Goal: Find specific page/section: Find specific page/section

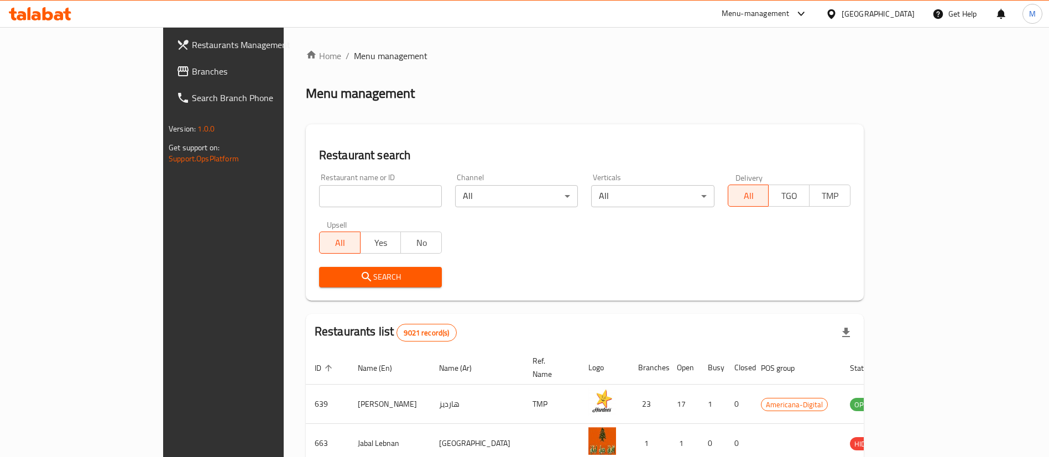
click at [907, 10] on div "[GEOGRAPHIC_DATA]" at bounding box center [878, 14] width 73 height 12
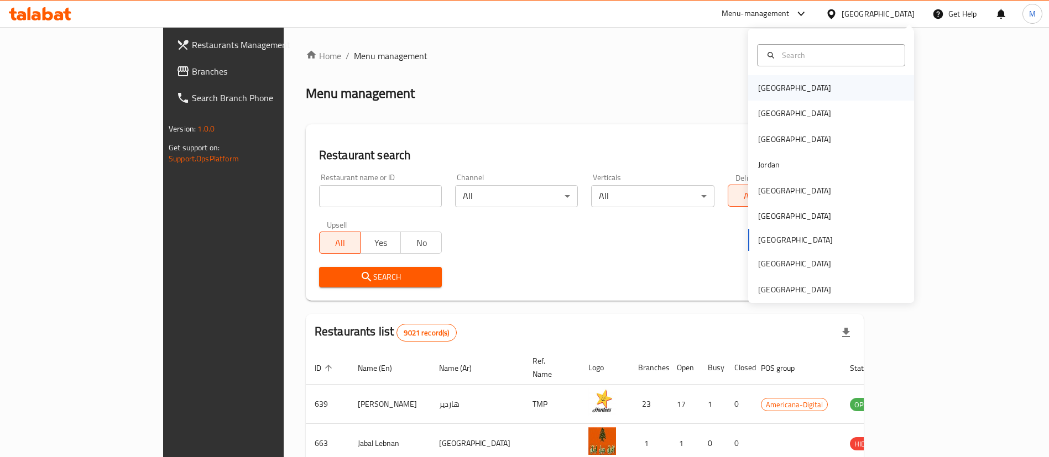
click at [850, 88] on div "[GEOGRAPHIC_DATA]" at bounding box center [831, 87] width 166 height 25
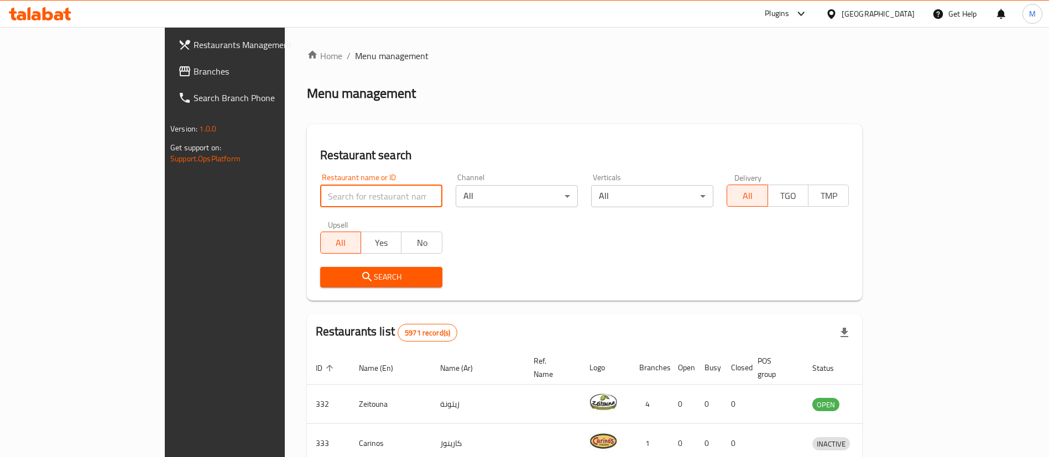
click at [349, 196] on input "search" at bounding box center [381, 196] width 122 height 22
paste input "643787"
click at [329, 272] on span "Search" at bounding box center [381, 277] width 105 height 14
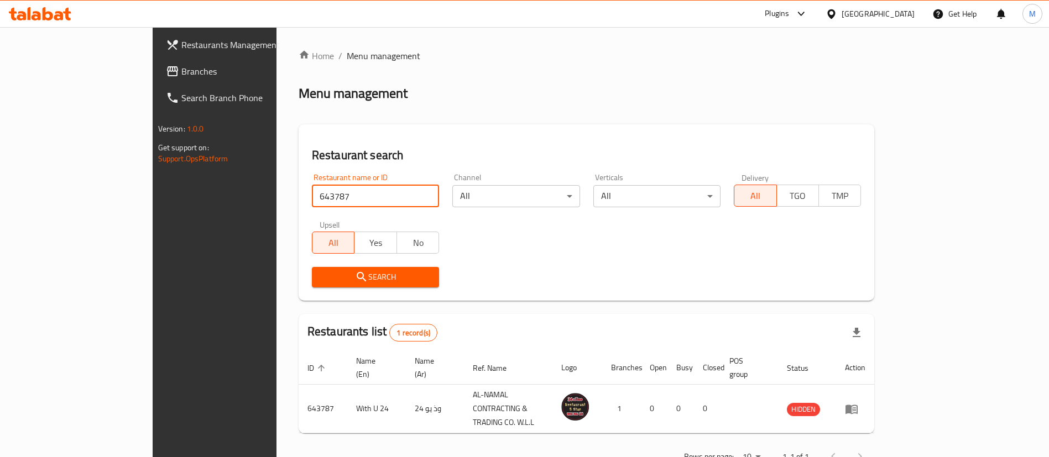
paste input "98914"
drag, startPoint x: 261, startPoint y: 199, endPoint x: 157, endPoint y: 196, distance: 104.5
click at [157, 196] on div "Restaurants Management Branches Search Branch Phone Version: 1.0.0 Get support …" at bounding box center [525, 260] width 744 height 466
type input "698914"
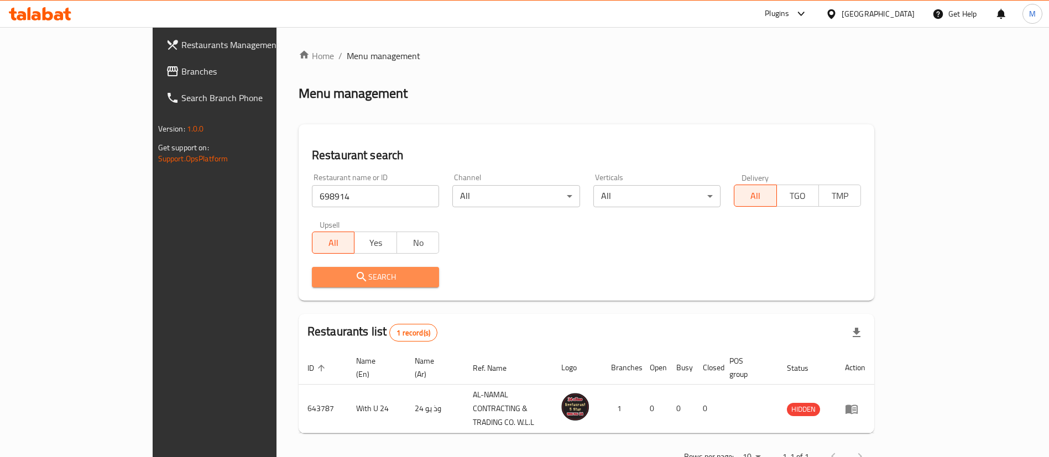
click at [321, 285] on button "Search" at bounding box center [375, 277] width 127 height 20
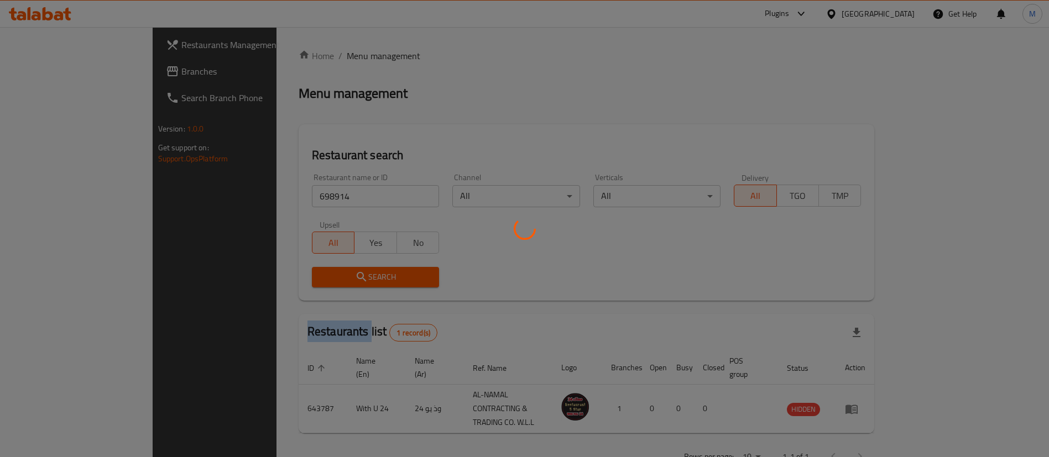
click at [321, 285] on div at bounding box center [524, 228] width 1049 height 457
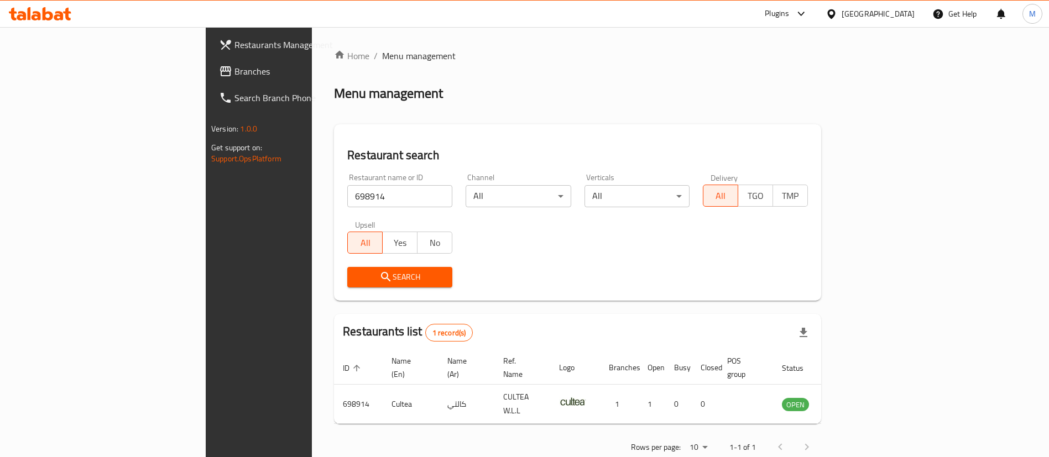
click at [439, 129] on div "Restaurant search Restaurant name or ID 698914 Restaurant name or ID Channel Al…" at bounding box center [577, 212] width 487 height 176
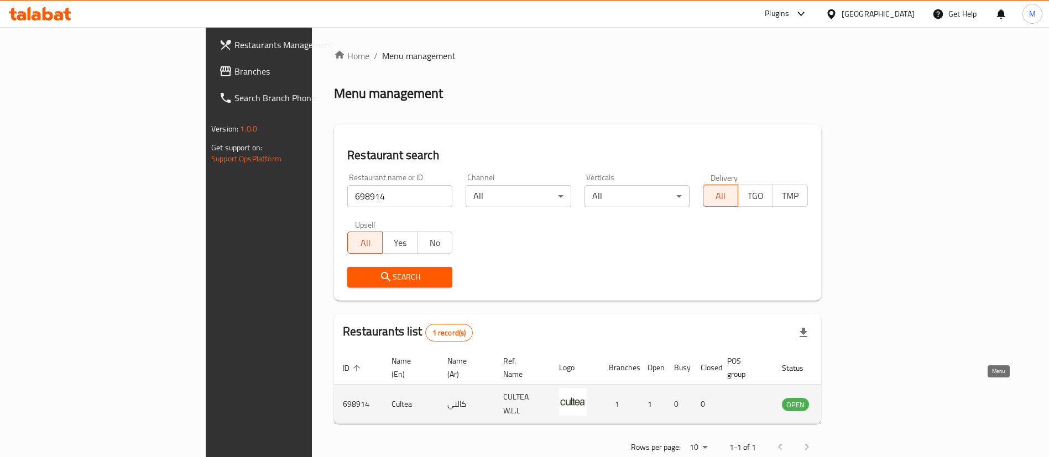
click at [853, 400] on icon "enhanced table" at bounding box center [847, 404] width 12 height 9
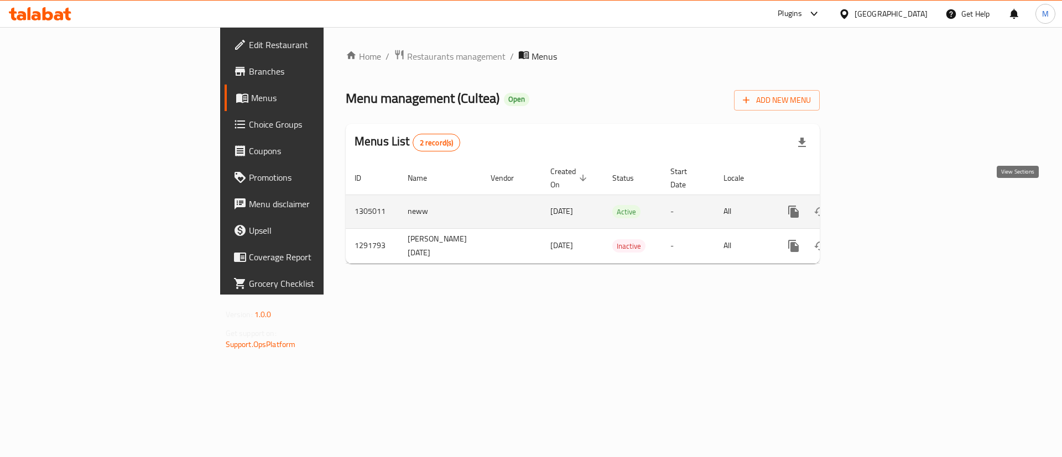
click at [878, 207] on icon "enhanced table" at bounding box center [873, 212] width 10 height 10
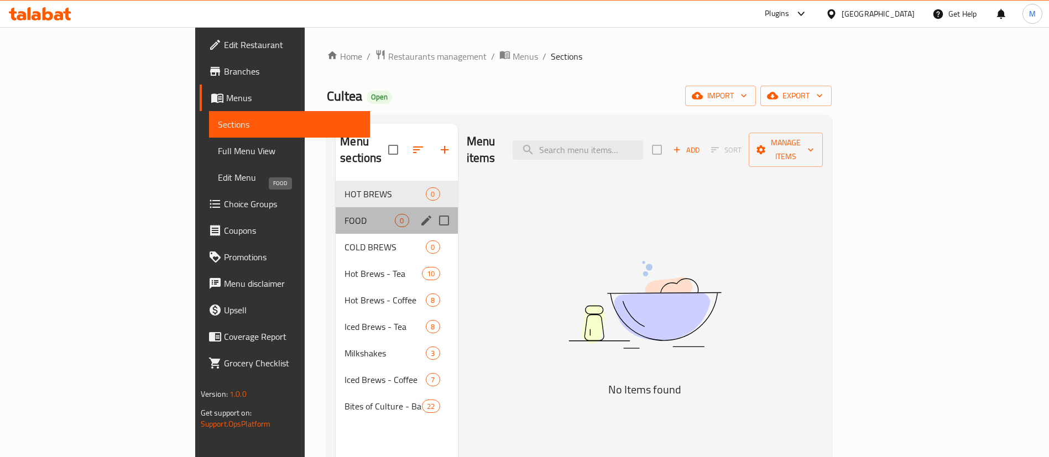
click at [345, 214] on span "FOOD" at bounding box center [370, 220] width 50 height 13
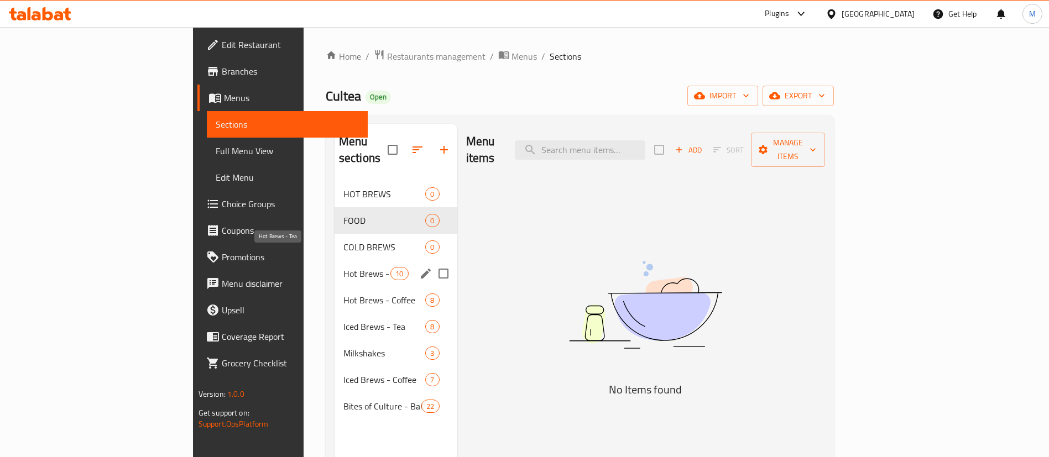
click at [343, 267] on span "Hot Brews - Tea" at bounding box center [366, 273] width 47 height 13
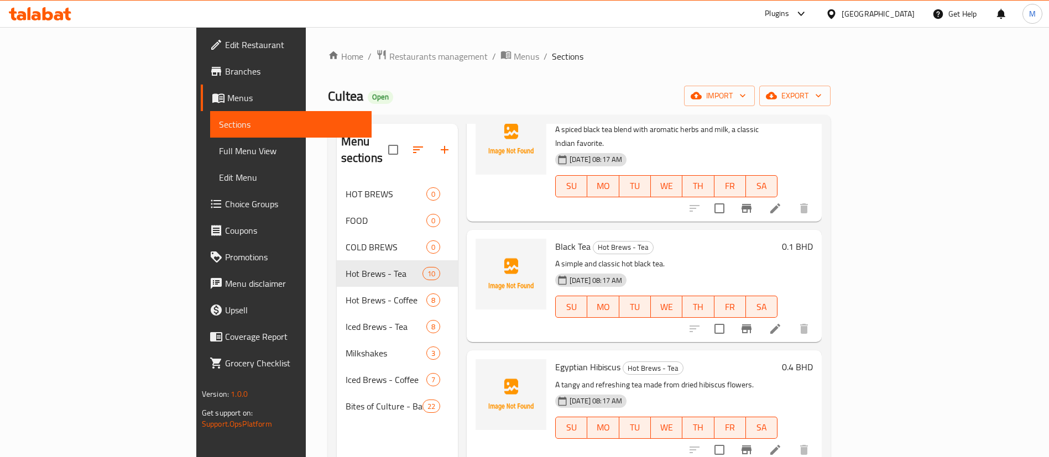
scroll to position [498, 0]
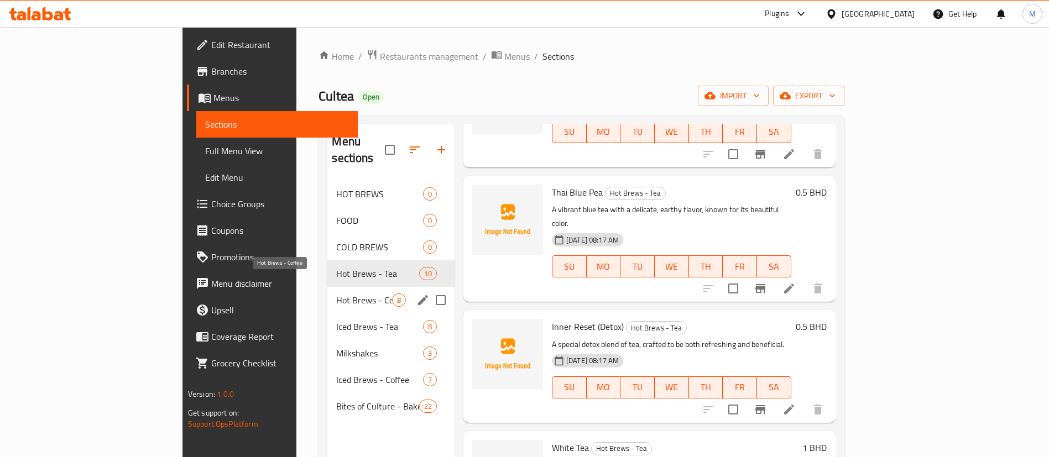
click at [336, 294] on span "Hot Brews - Coffee" at bounding box center [363, 300] width 55 height 13
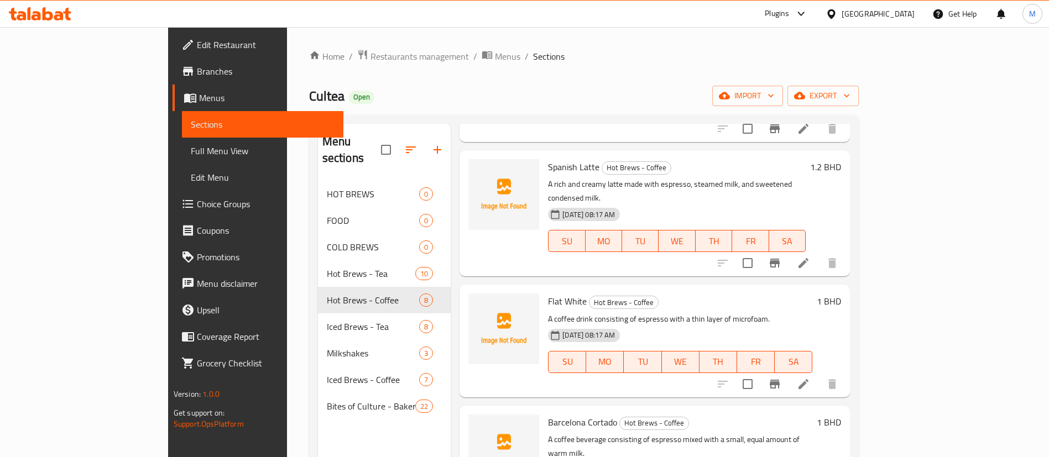
scroll to position [537, 0]
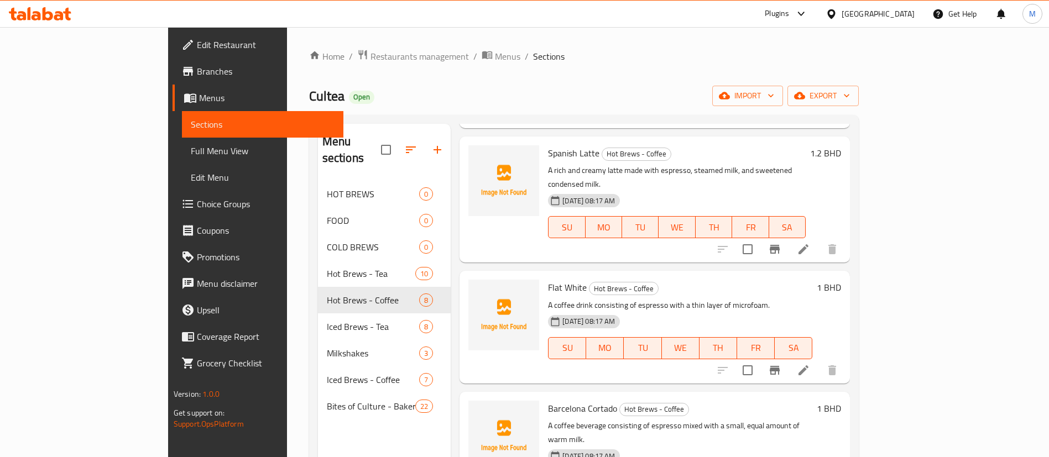
click at [327, 320] on span "Iced Brews - Tea" at bounding box center [373, 326] width 92 height 13
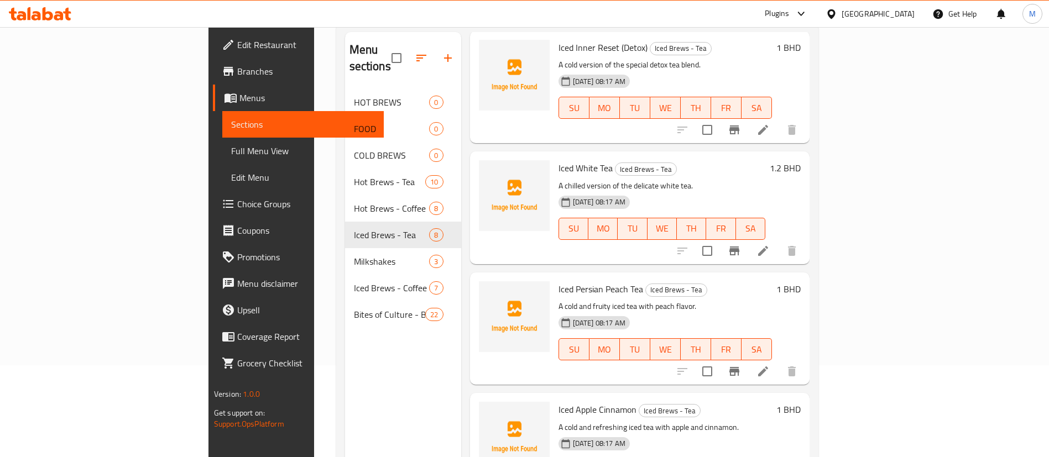
scroll to position [155, 0]
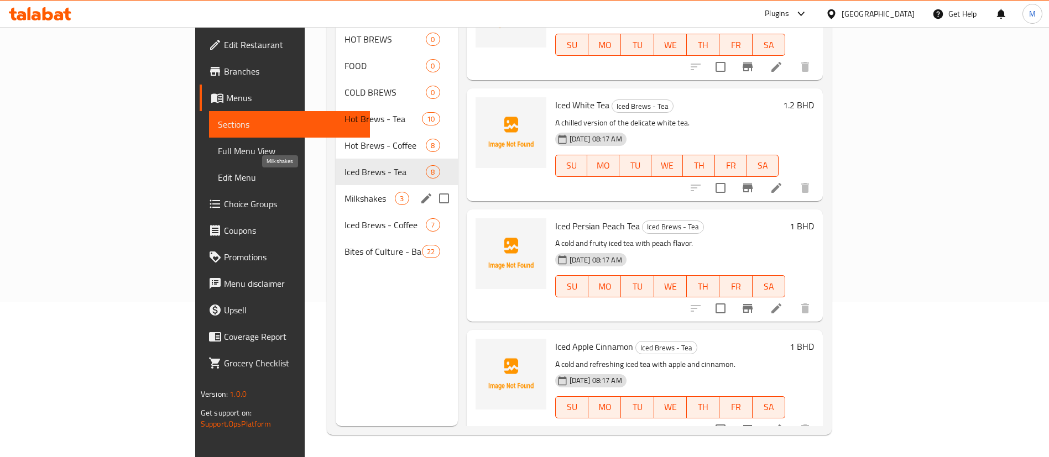
click at [345, 192] on span "Milkshakes" at bounding box center [370, 198] width 50 height 13
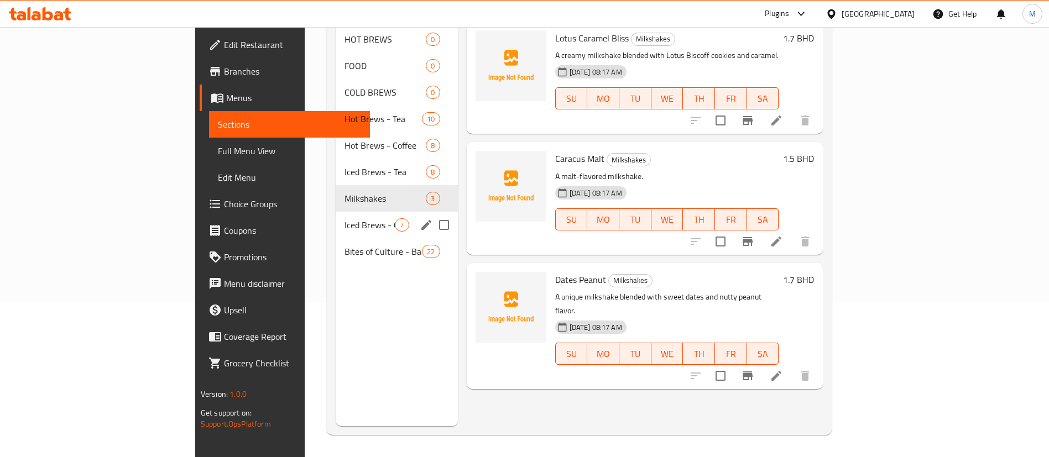
click at [336, 221] on div "Iced Brews - Coffee 7" at bounding box center [397, 225] width 122 height 27
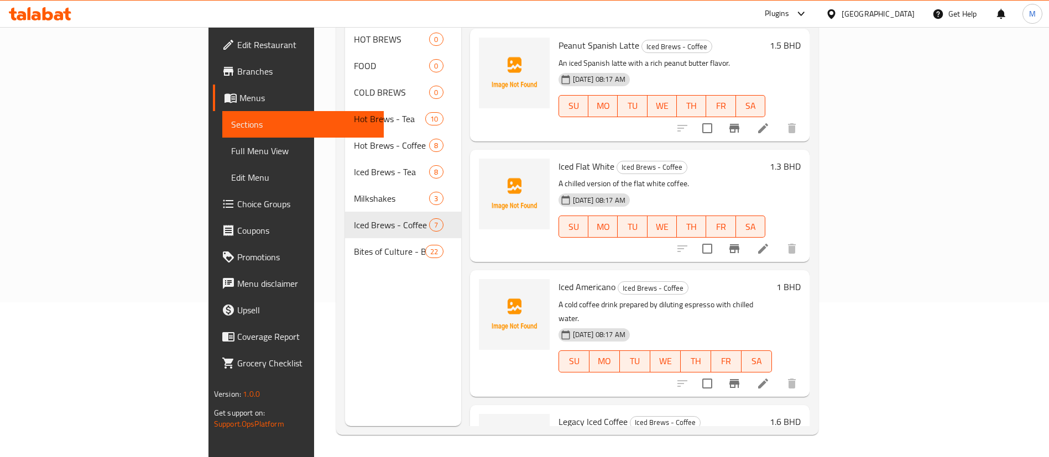
scroll to position [415, 0]
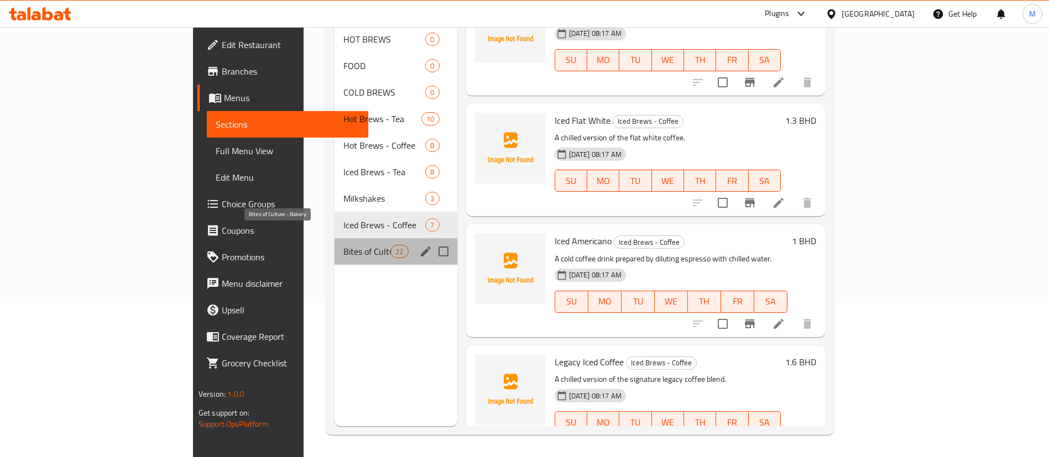
click at [343, 245] on span "Bites of Culture - Bakery" at bounding box center [366, 251] width 47 height 13
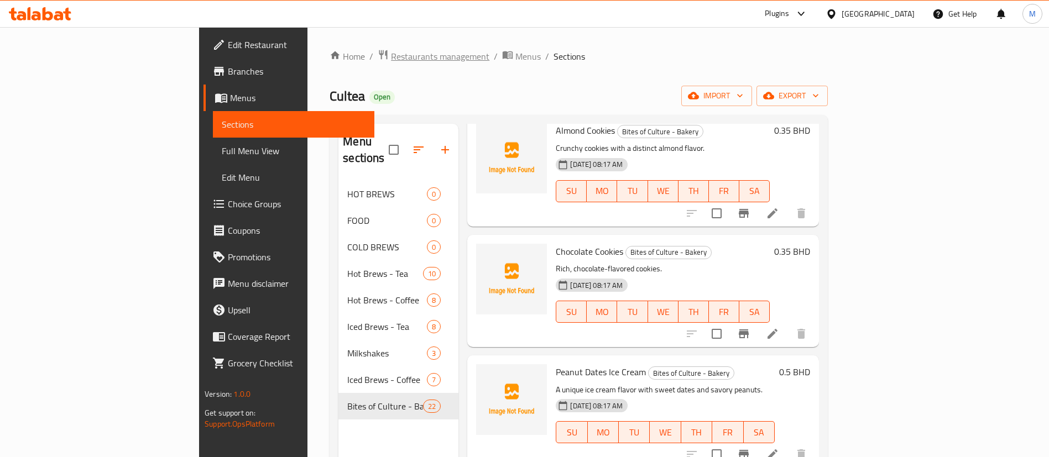
click at [391, 51] on span "Restaurants management" at bounding box center [440, 56] width 98 height 13
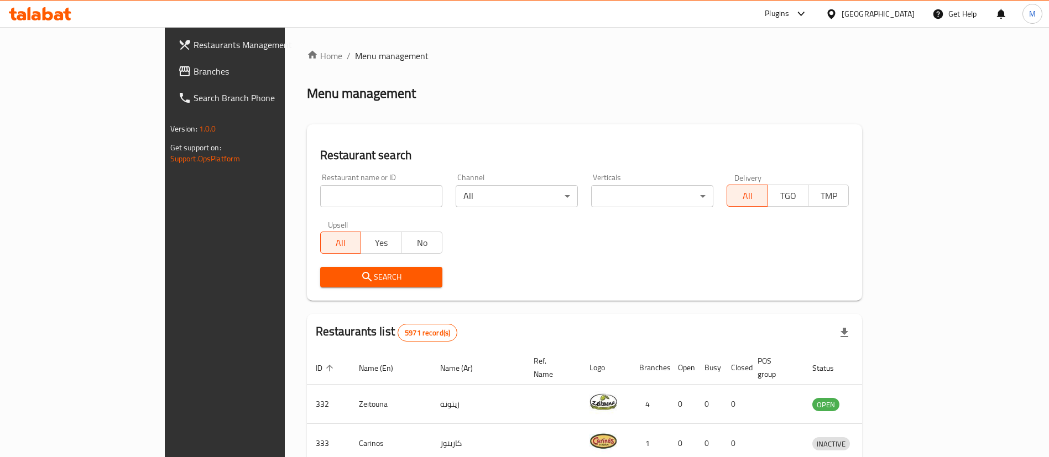
click at [320, 190] on input "search" at bounding box center [381, 196] width 122 height 22
paste input "698914"
type input "698914"
click at [329, 282] on span "Search" at bounding box center [381, 277] width 105 height 14
